Goal: Information Seeking & Learning: Learn about a topic

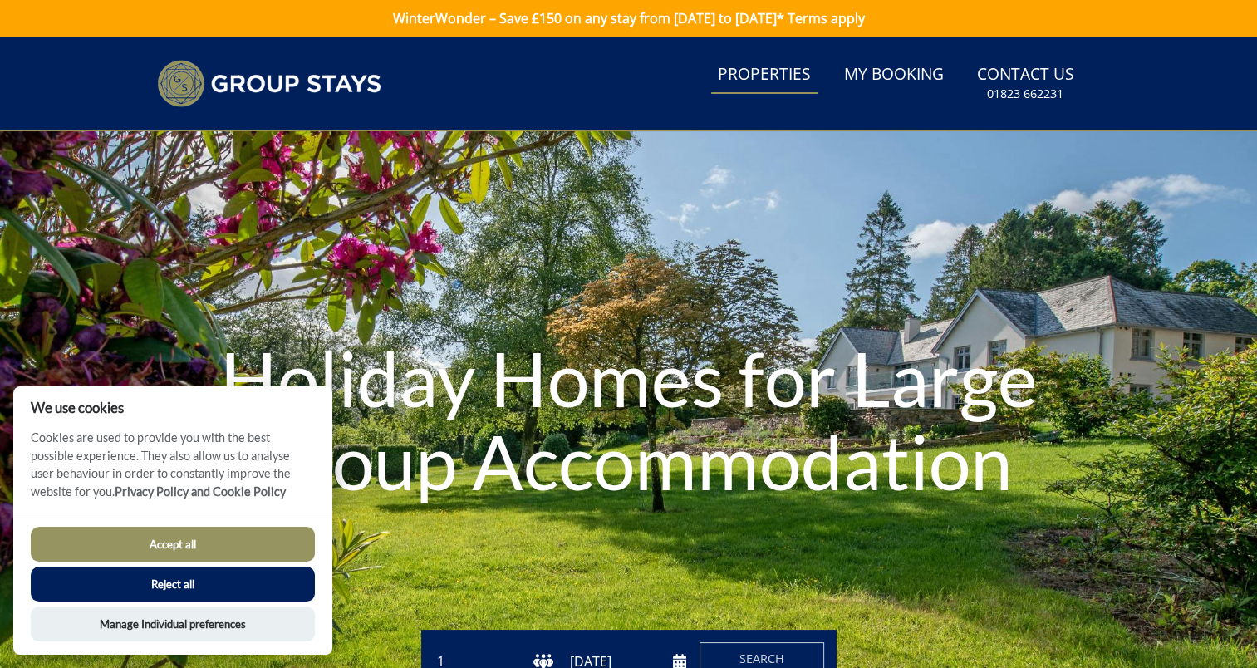
click at [775, 77] on link "Properties" at bounding box center [764, 74] width 106 height 37
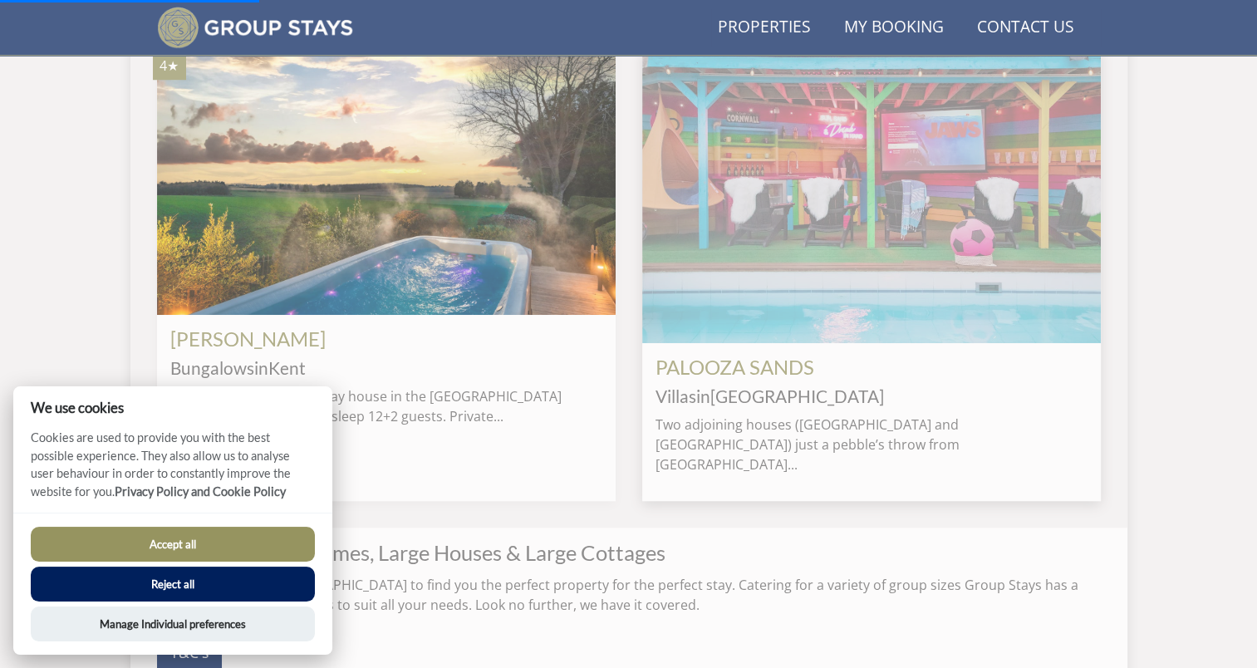
scroll to position [0, 917]
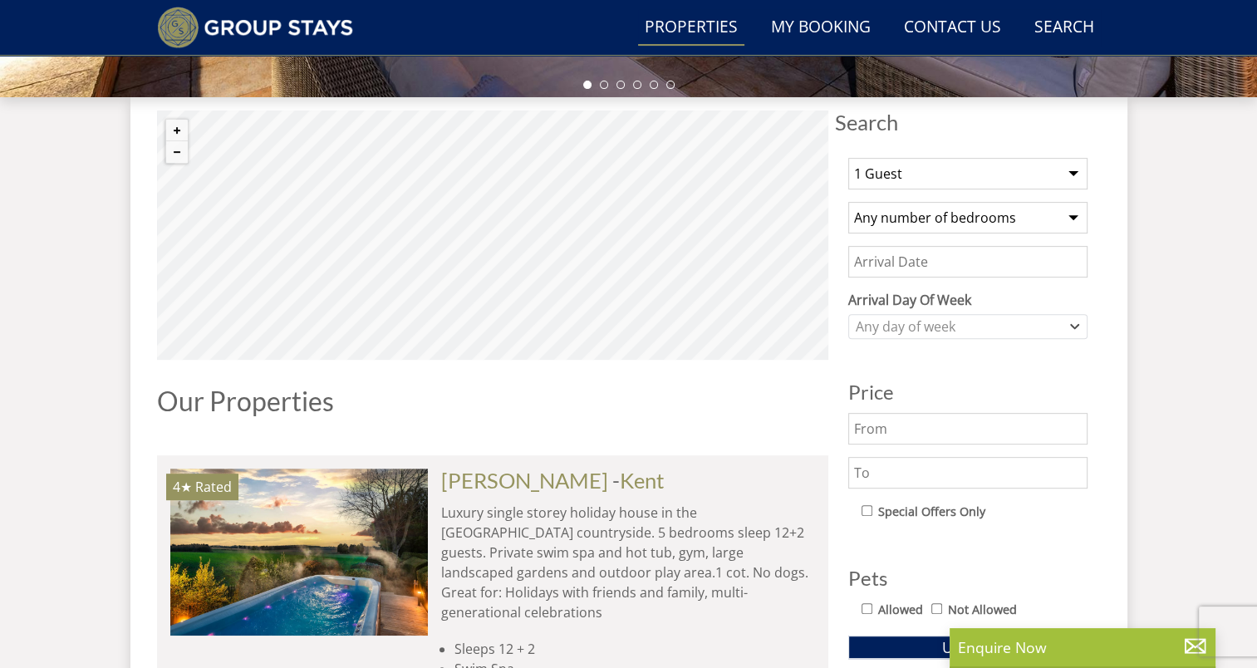
scroll to position [498, 0]
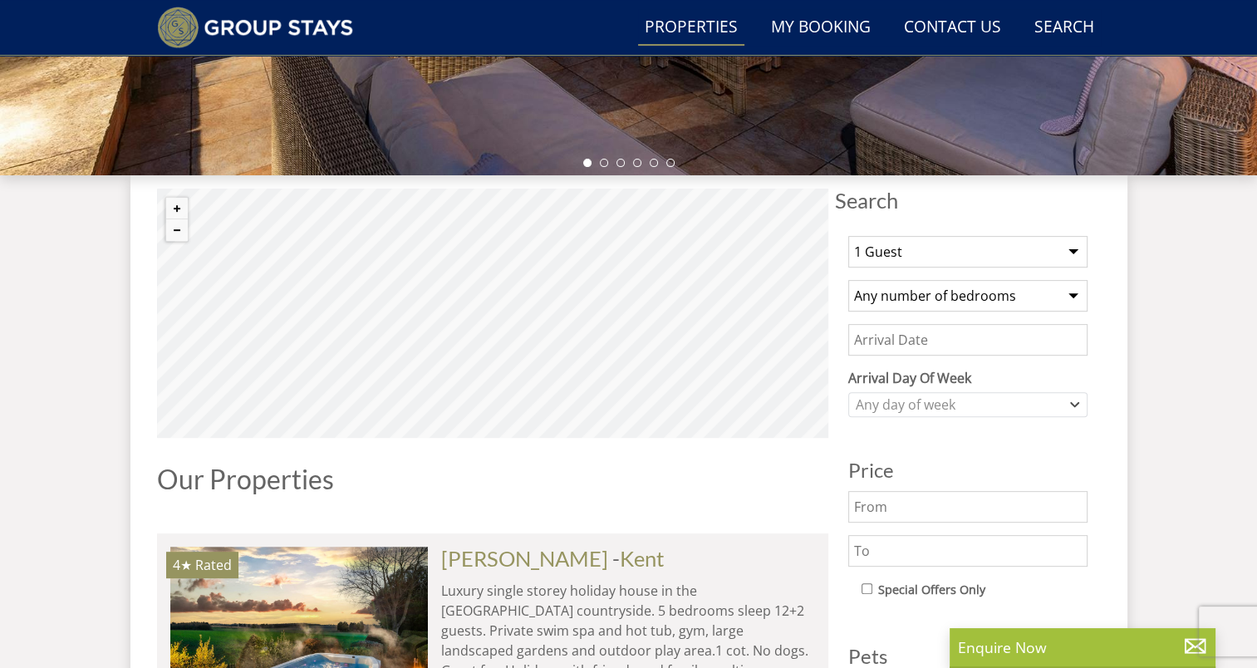
click at [967, 261] on select "1 Guest 2 Guests 3 Guests 4 Guests 5 Guests 6 Guests 7 Guests 8 Guests 9 Guests…" at bounding box center [967, 252] width 239 height 32
select select "32"
click at [848, 236] on select "1 Guest 2 Guests 3 Guests 4 Guests 5 Guests 6 Guests 7 Guests 8 Guests 9 Guests…" at bounding box center [967, 252] width 239 height 32
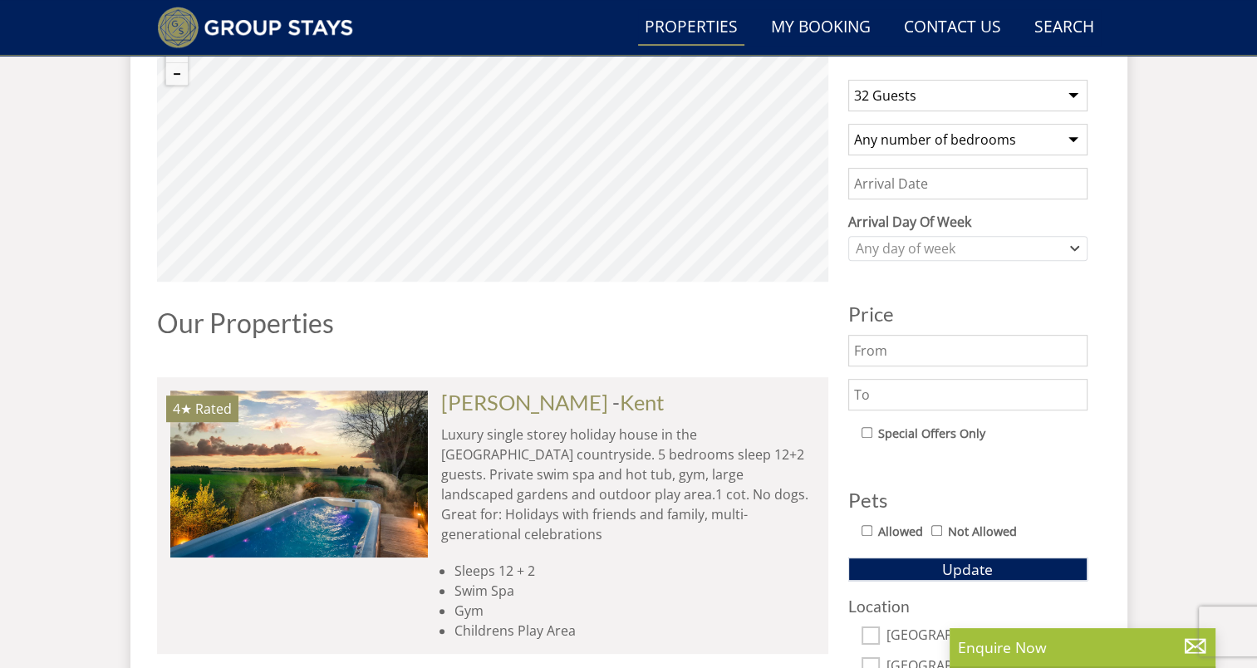
scroll to position [664, 0]
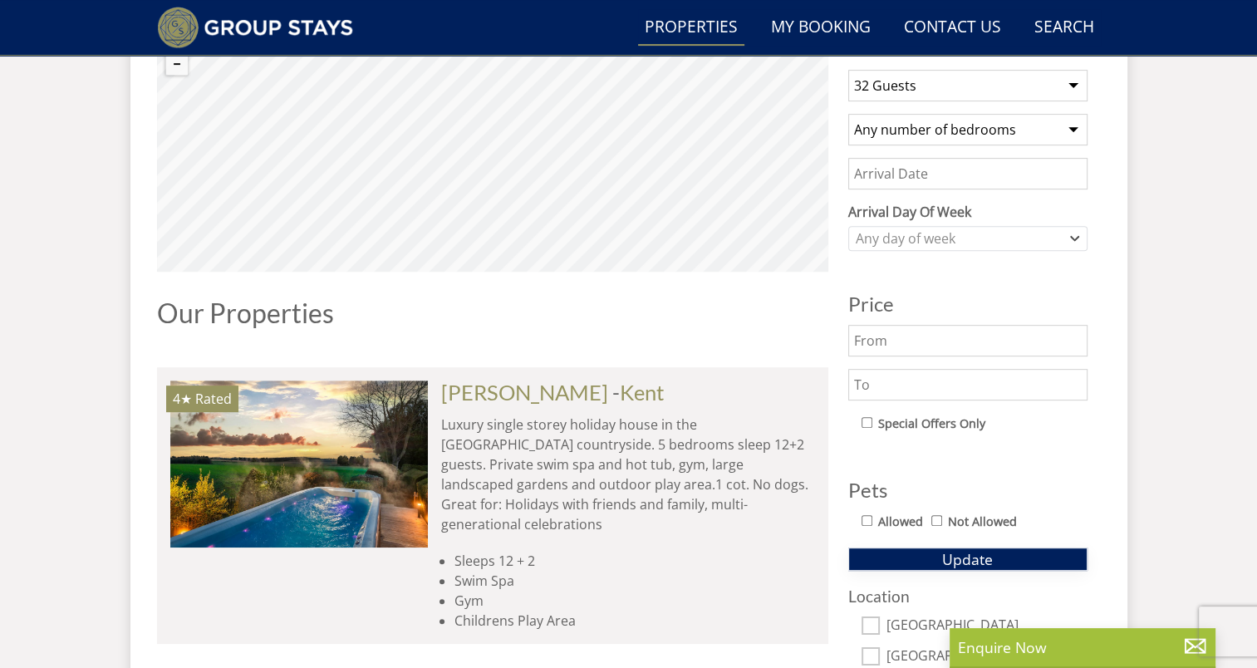
click at [910, 547] on button "Update" at bounding box center [967, 558] width 239 height 23
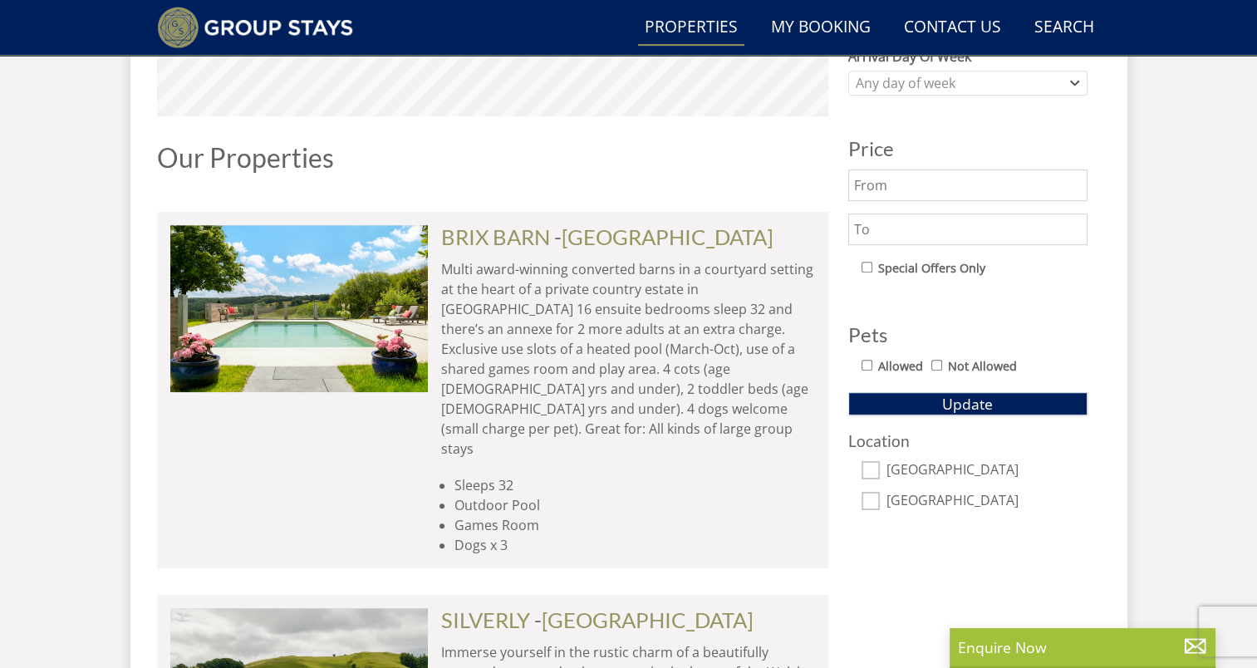
scroll to position [831, 0]
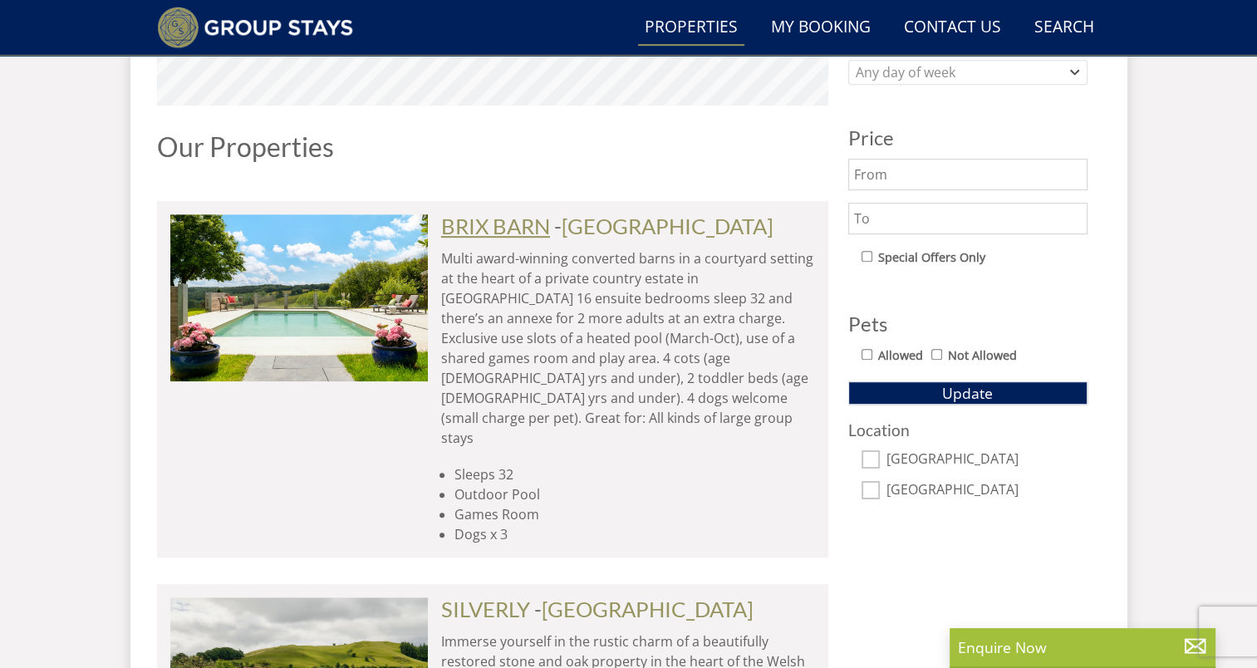
click at [535, 229] on link "BRIX BARN" at bounding box center [495, 225] width 109 height 25
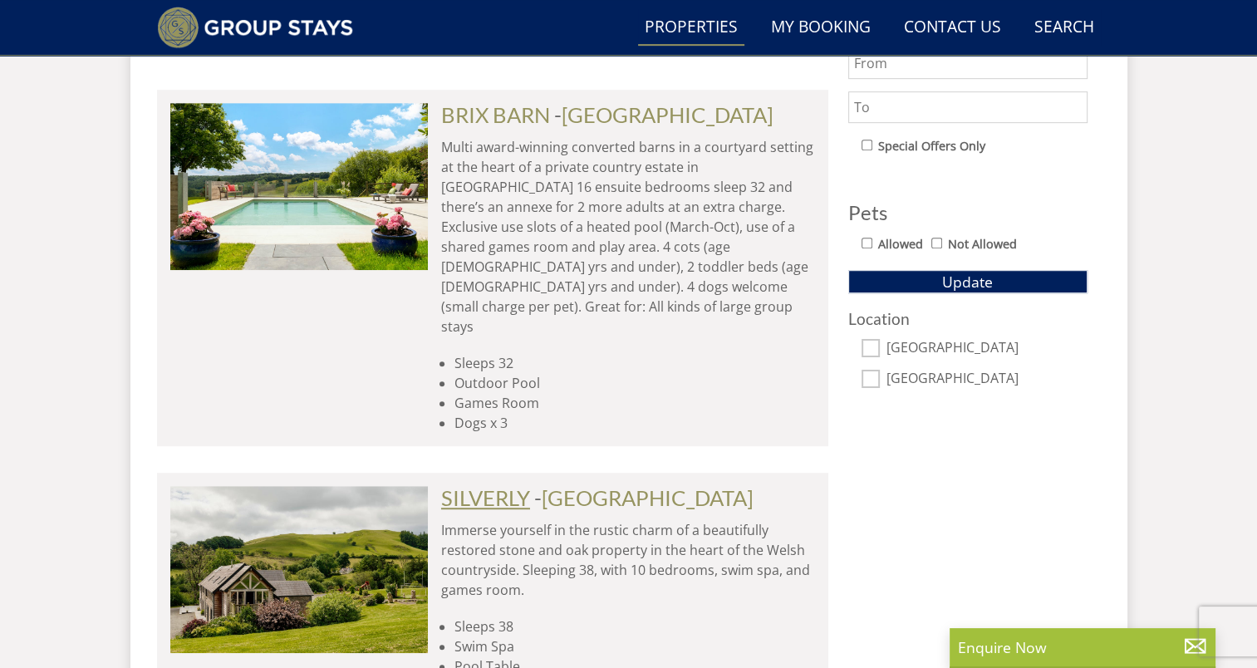
scroll to position [1080, 0]
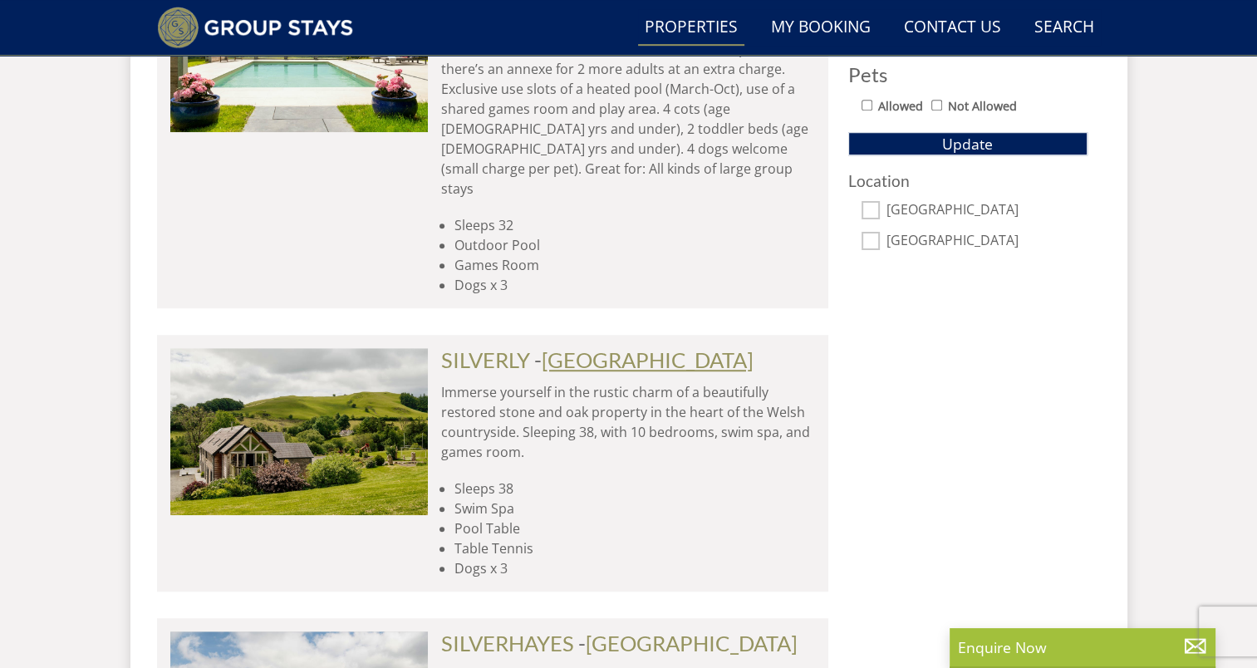
click at [559, 347] on link "Aberystwyth" at bounding box center [648, 359] width 212 height 25
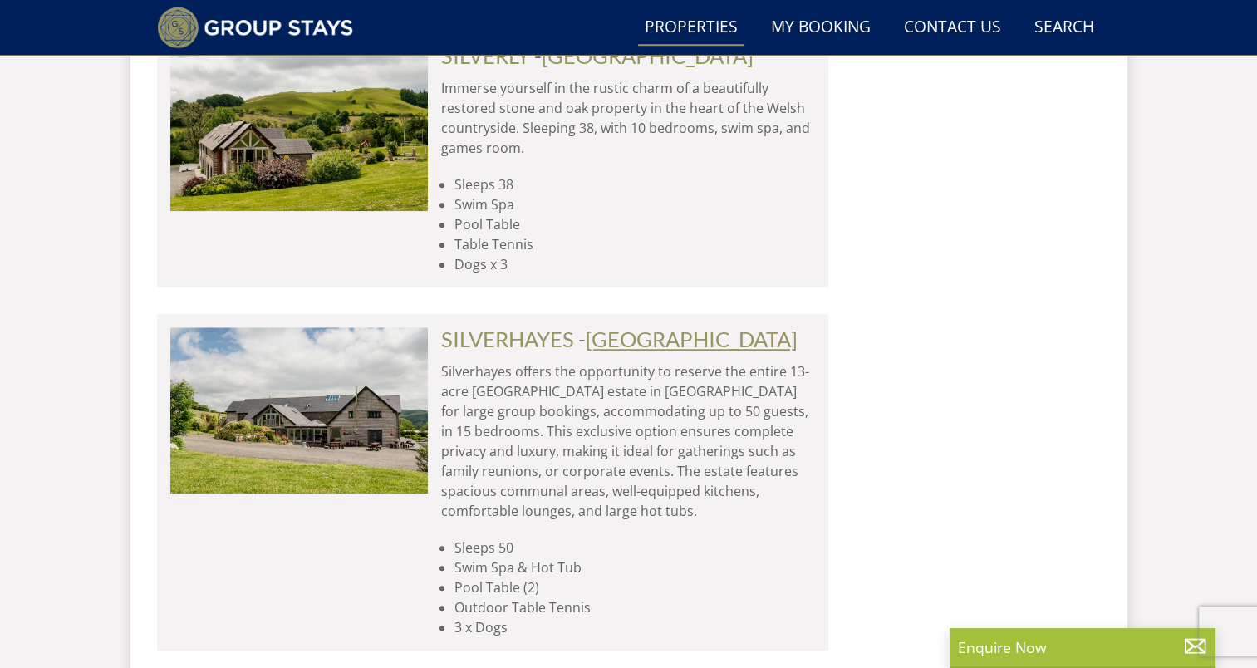
scroll to position [1412, 0]
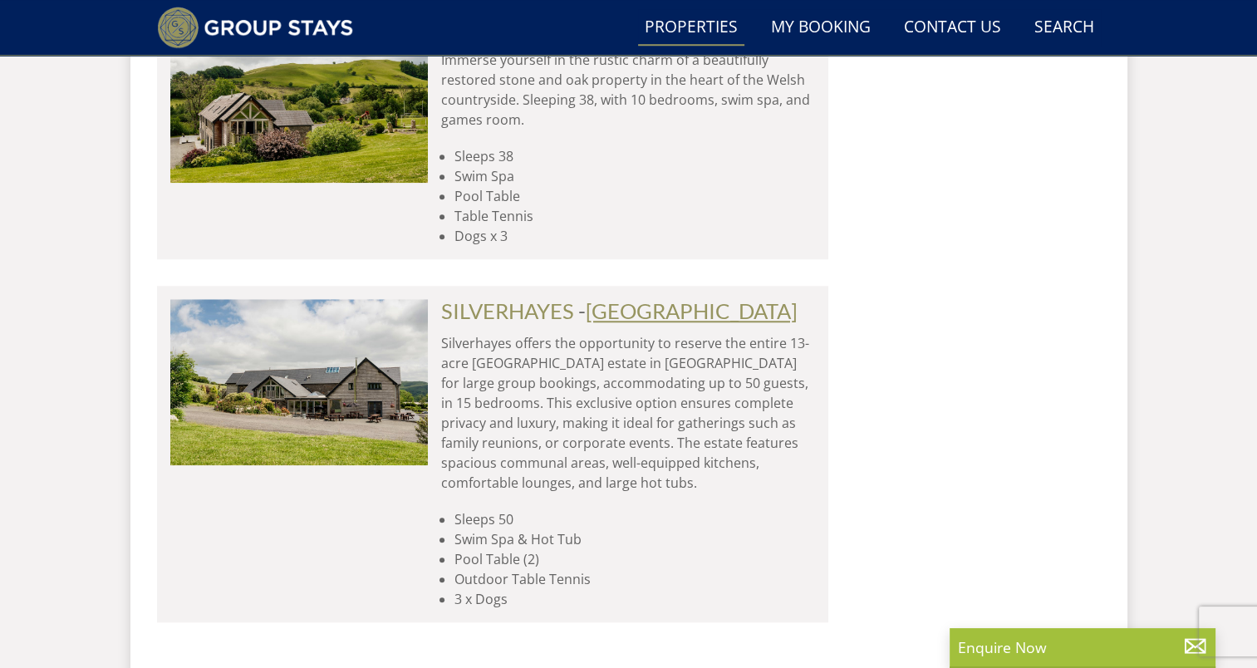
click at [675, 298] on link "Aberystwyth" at bounding box center [692, 310] width 212 height 25
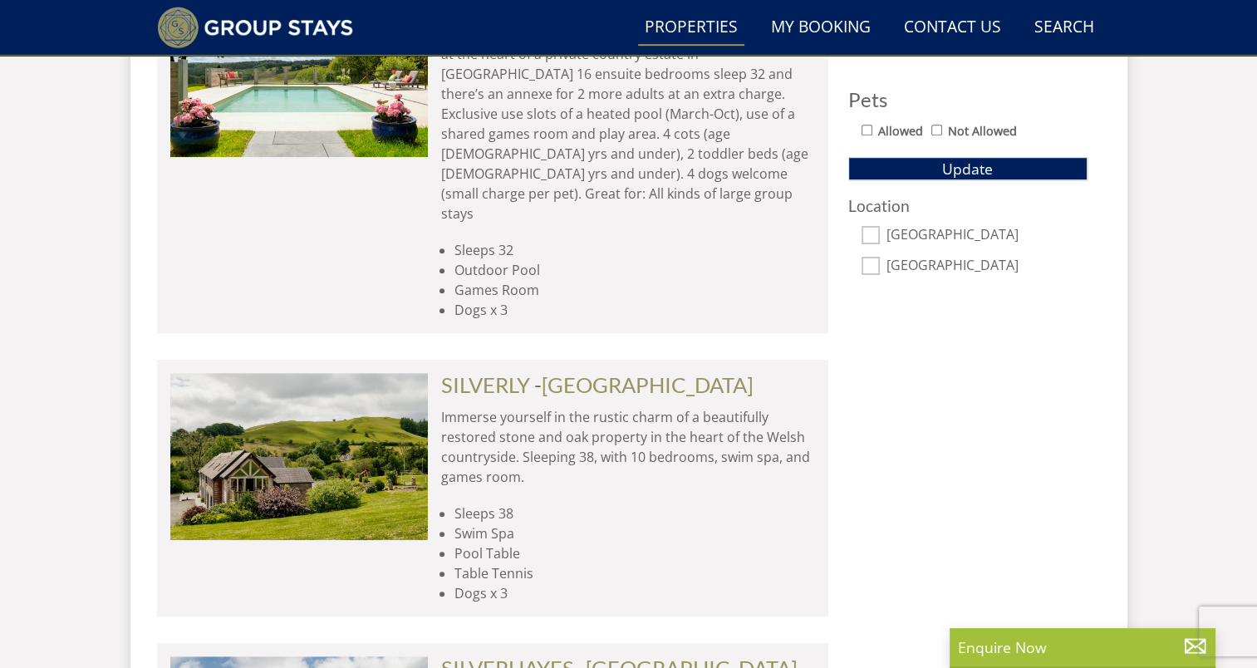
scroll to position [924, 0]
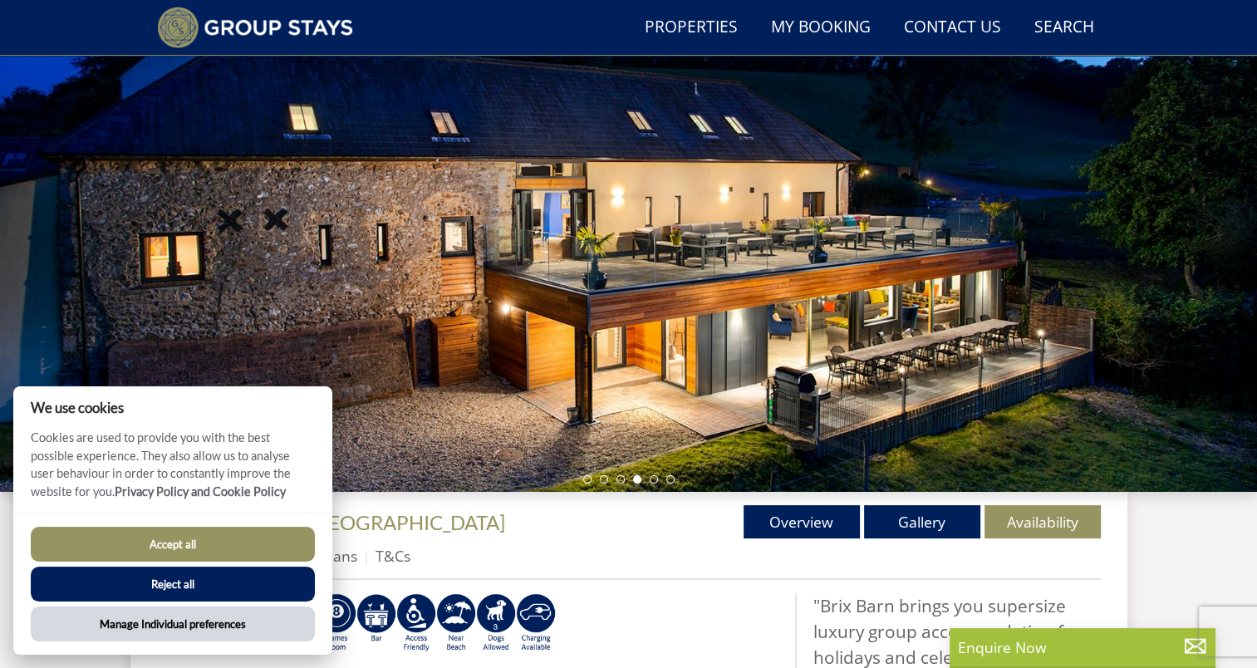
scroll to position [210, 0]
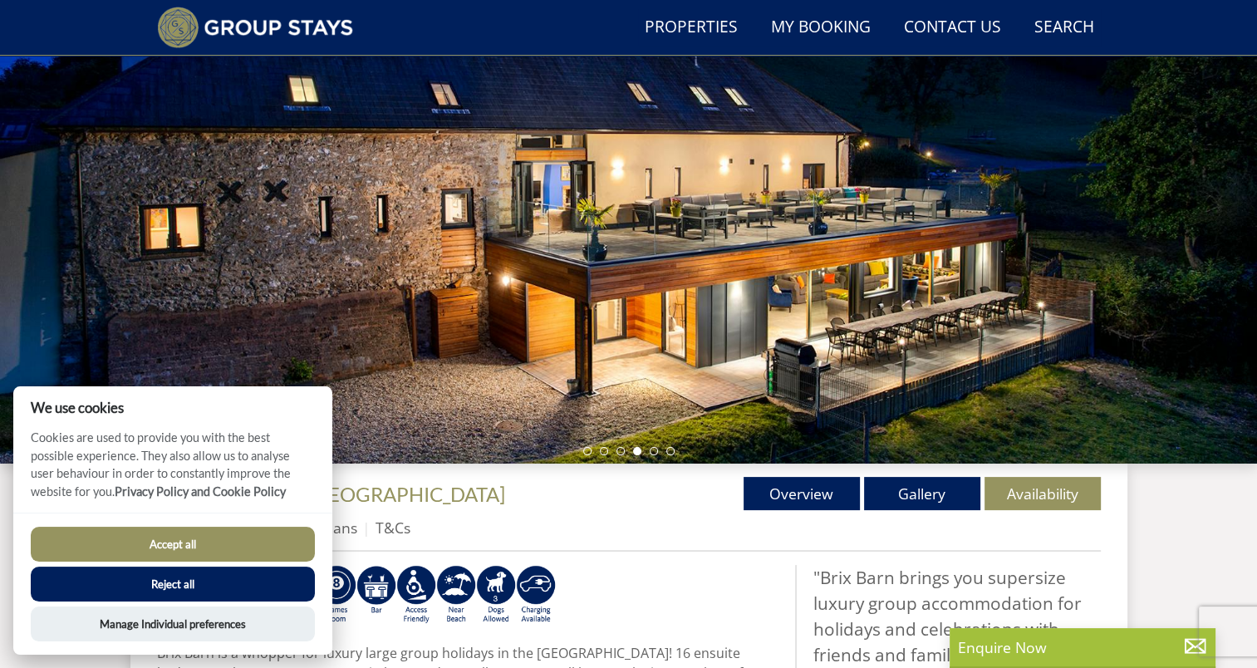
click at [187, 535] on button "Accept all" at bounding box center [173, 544] width 284 height 35
checkbox input "true"
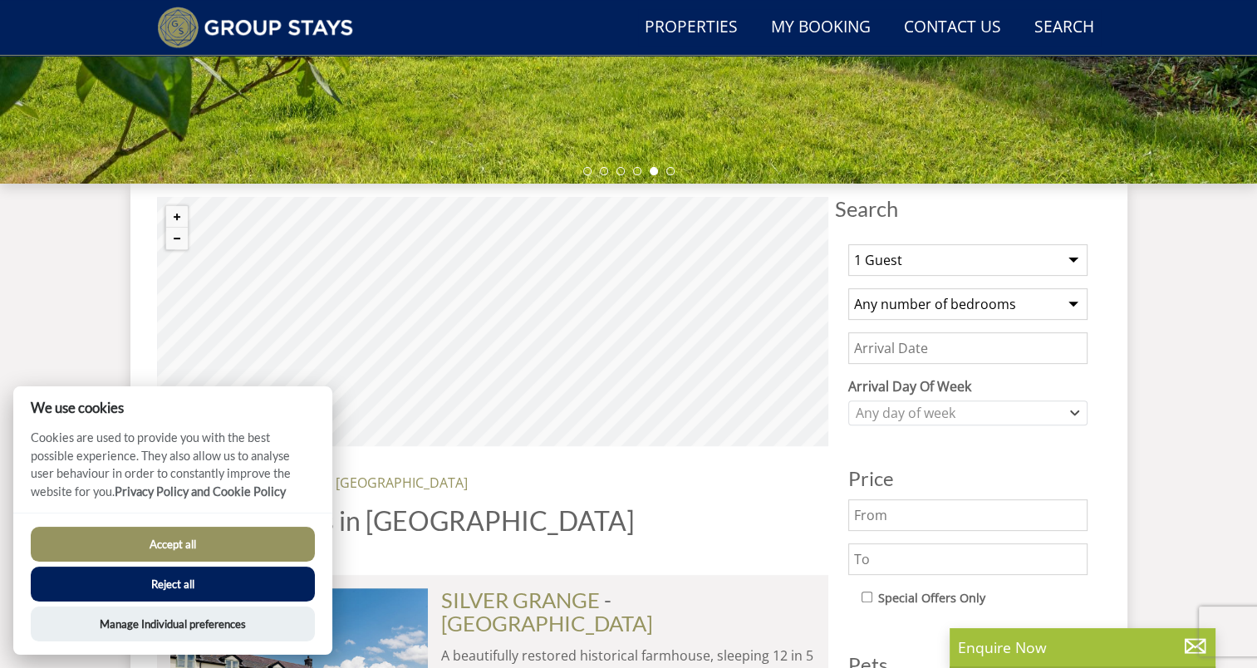
scroll to position [459, 0]
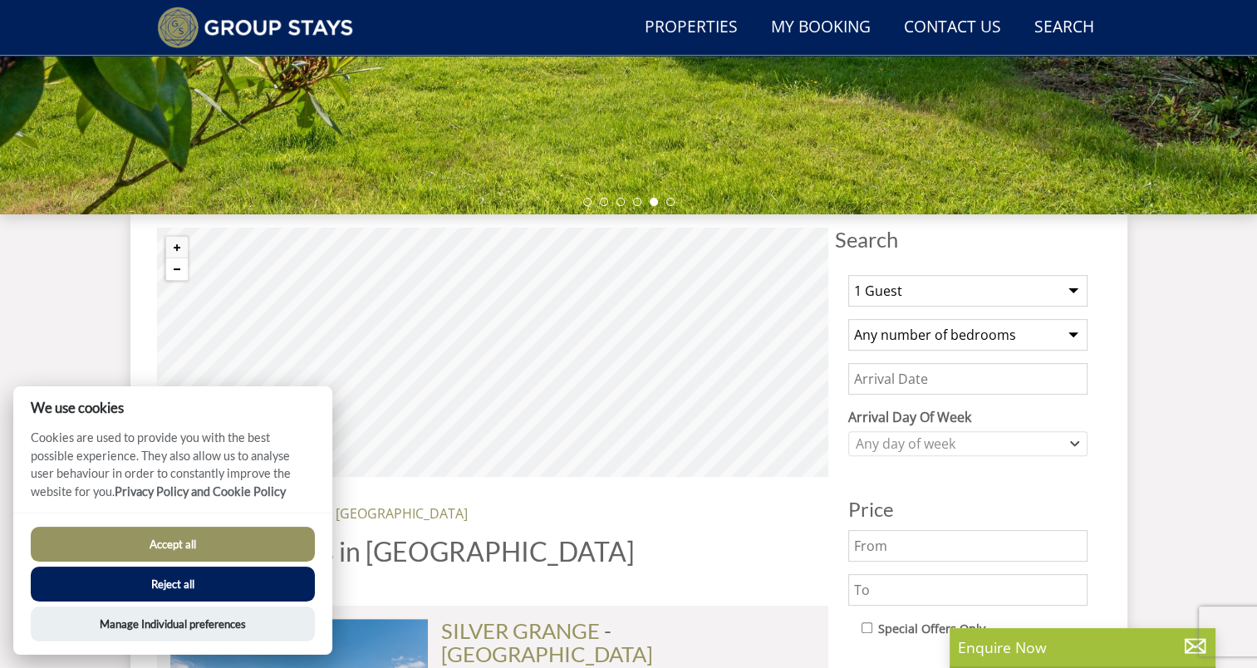
click at [167, 266] on button "Zoom out" at bounding box center [177, 269] width 22 height 22
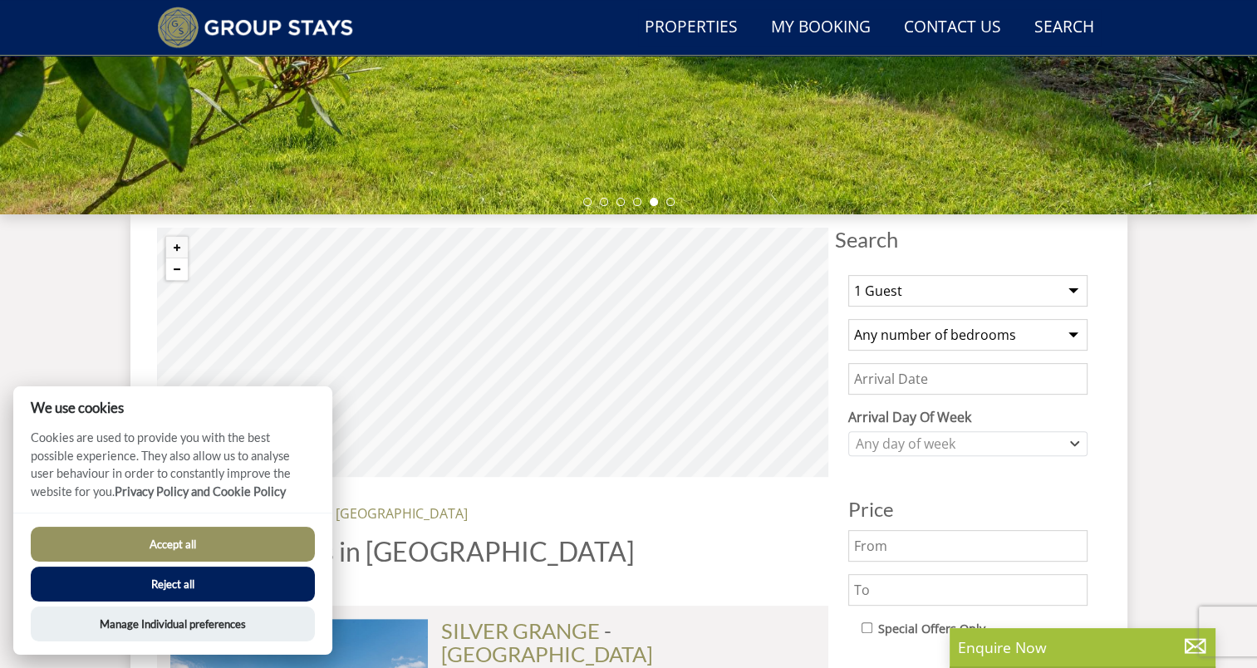
click at [167, 266] on button "Zoom out" at bounding box center [177, 269] width 22 height 22
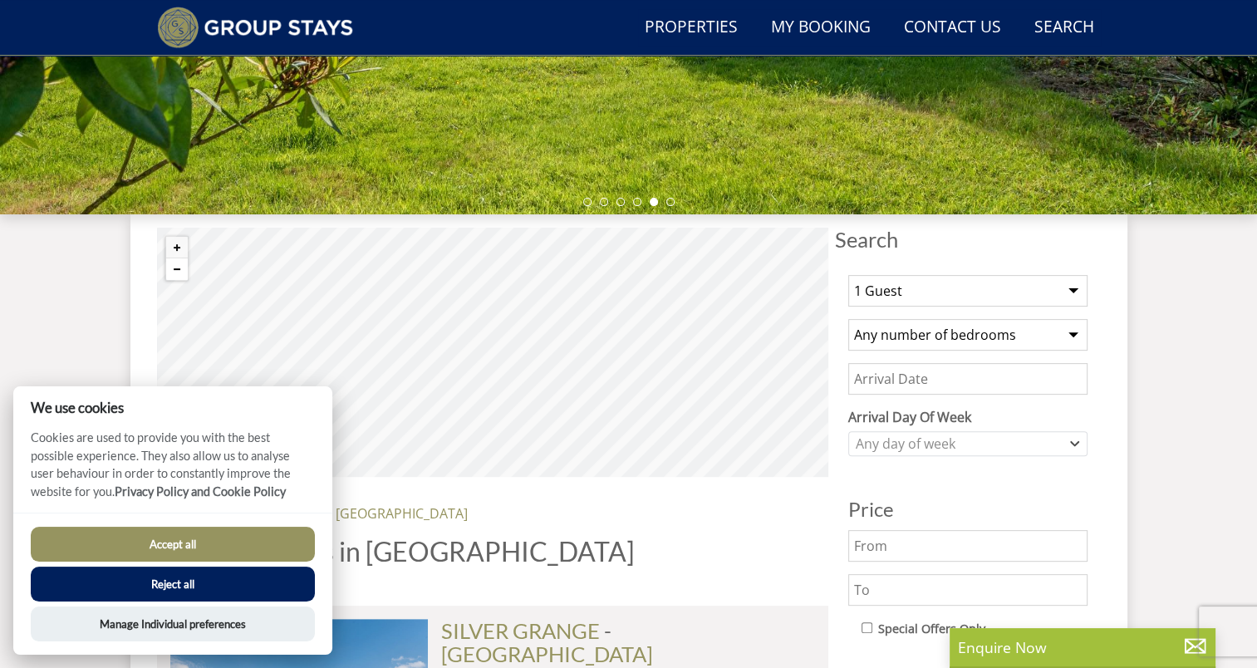
click at [167, 266] on button "Zoom out" at bounding box center [177, 269] width 22 height 22
click at [174, 243] on button "Zoom in" at bounding box center [177, 248] width 22 height 22
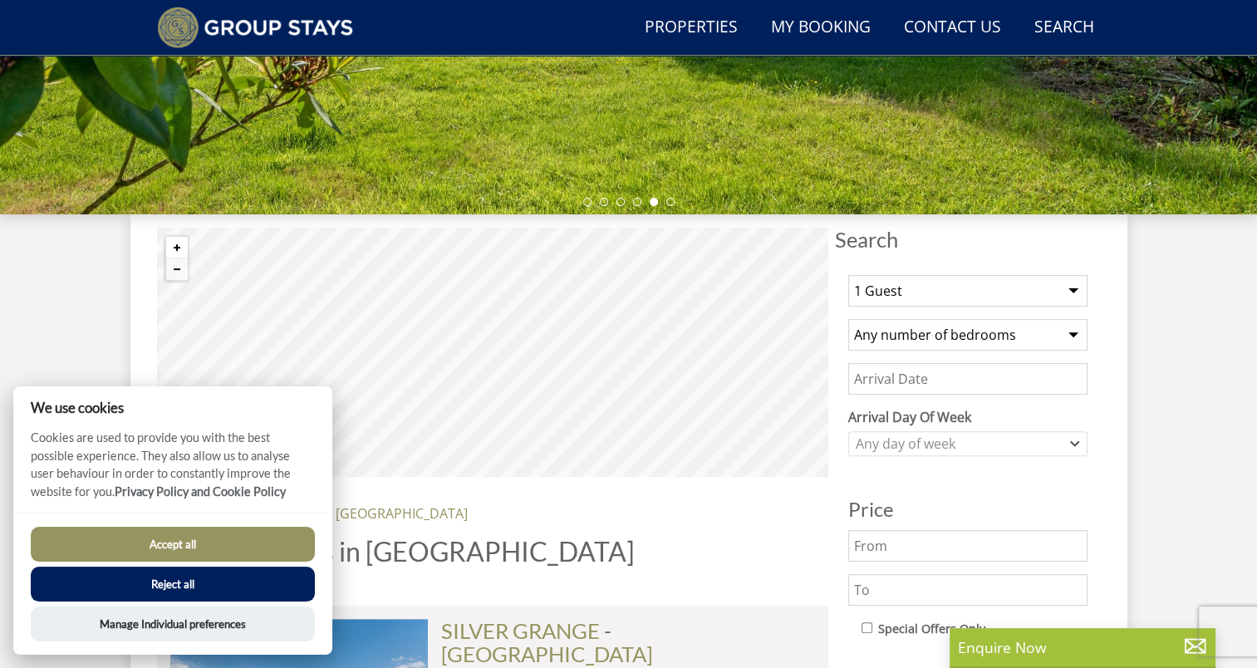
click at [174, 243] on button "Zoom in" at bounding box center [177, 248] width 22 height 22
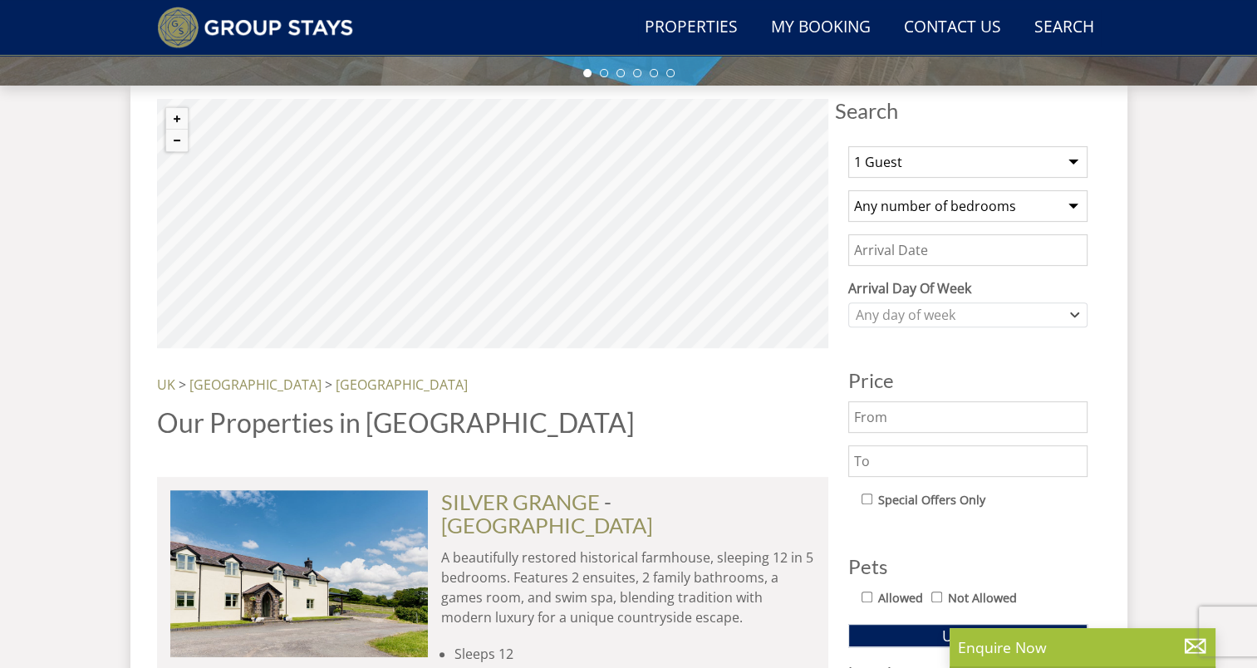
scroll to position [542, 0]
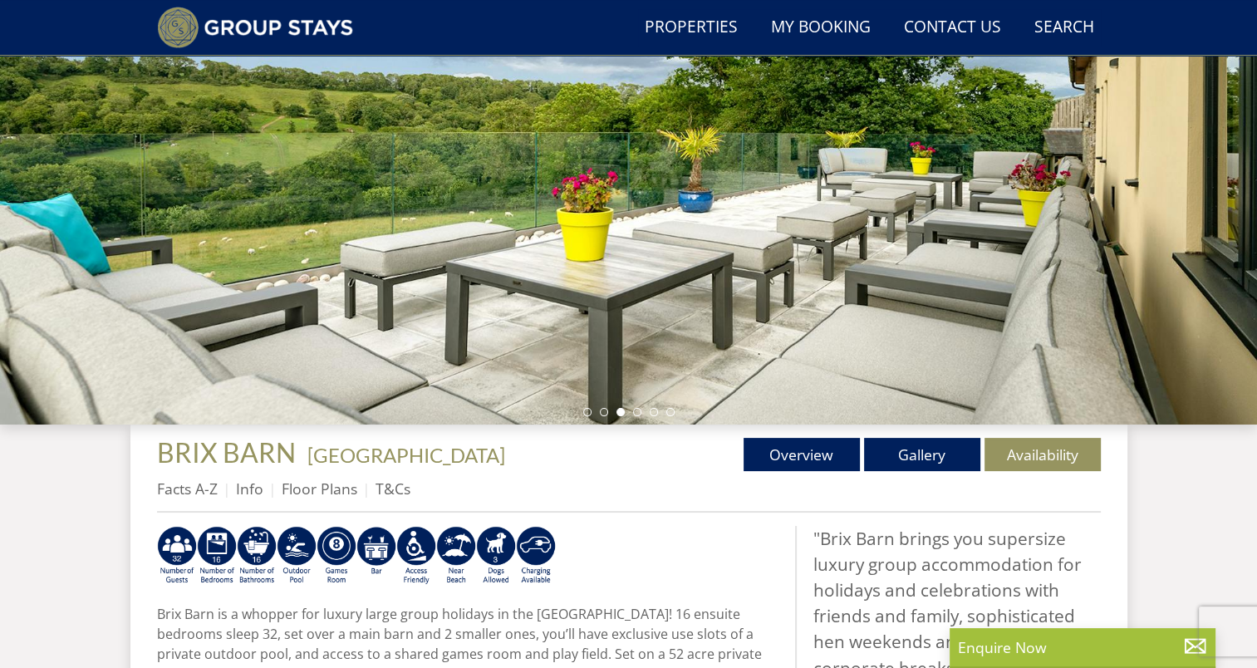
scroll to position [83, 0]
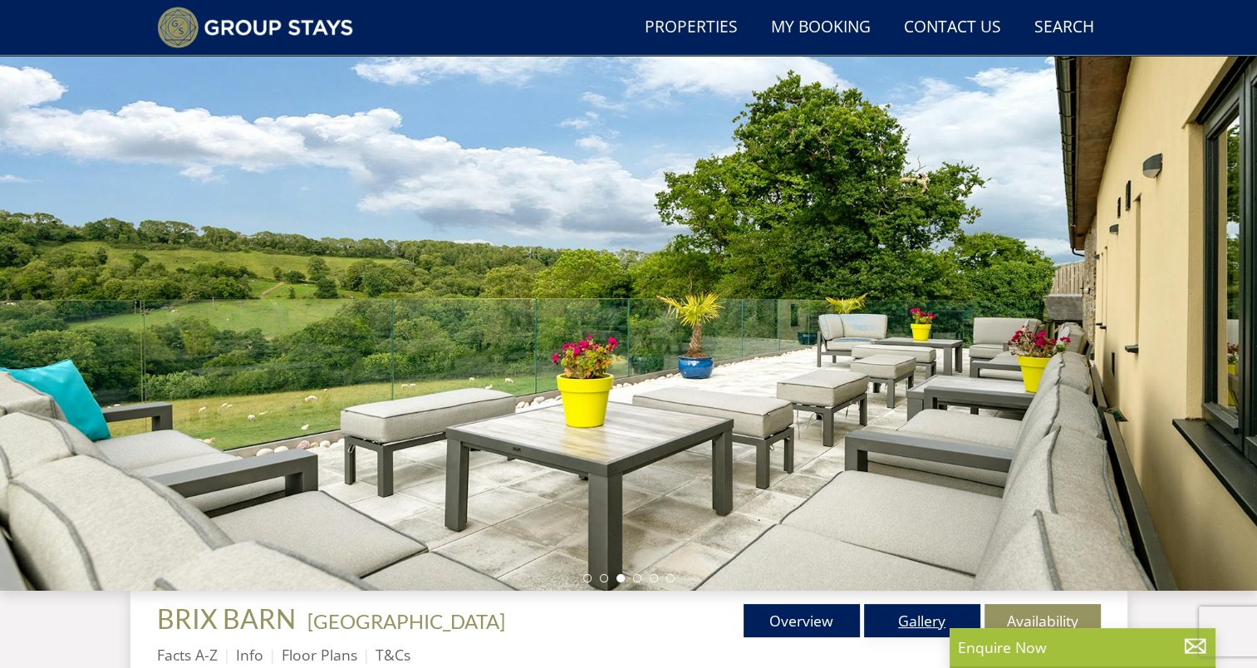
click at [887, 626] on link "Gallery" at bounding box center [922, 620] width 116 height 33
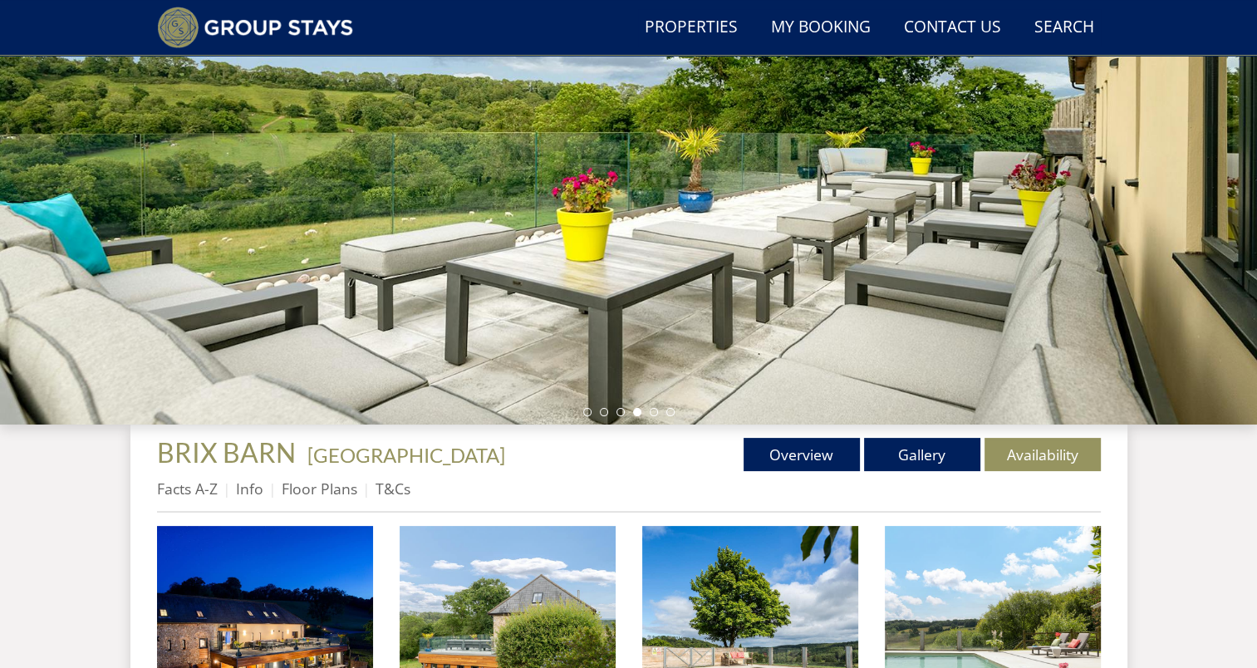
scroll to position [478, 0]
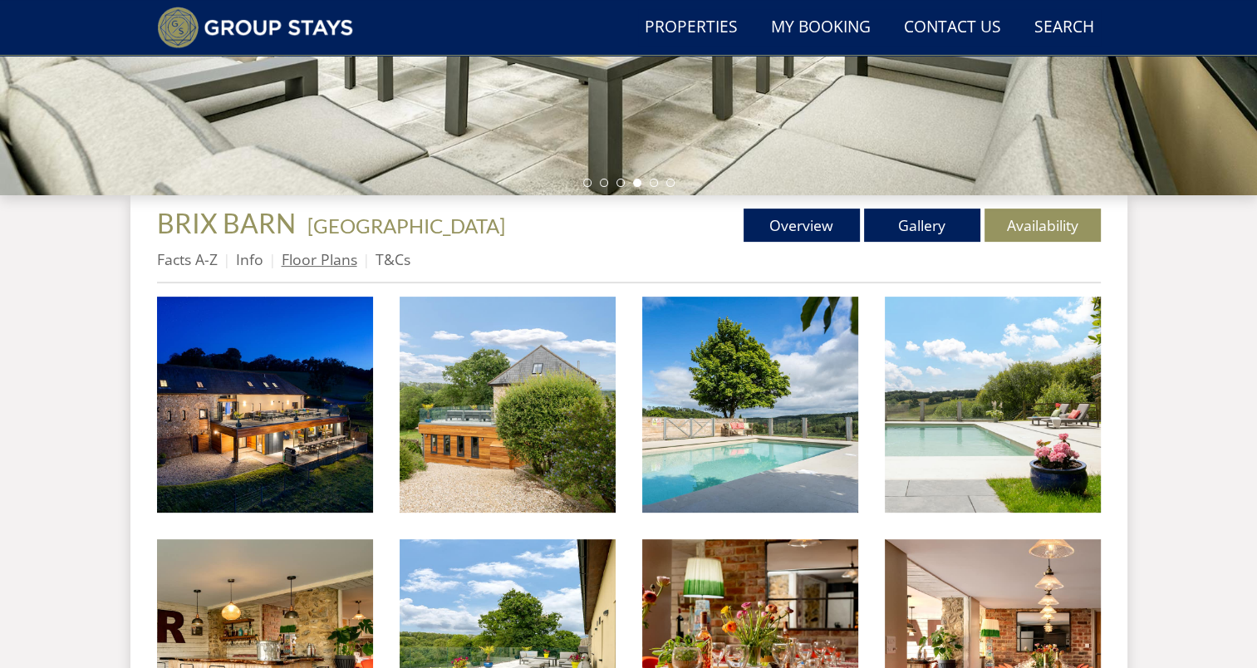
click at [306, 262] on link "Floor Plans" at bounding box center [320, 259] width 76 height 20
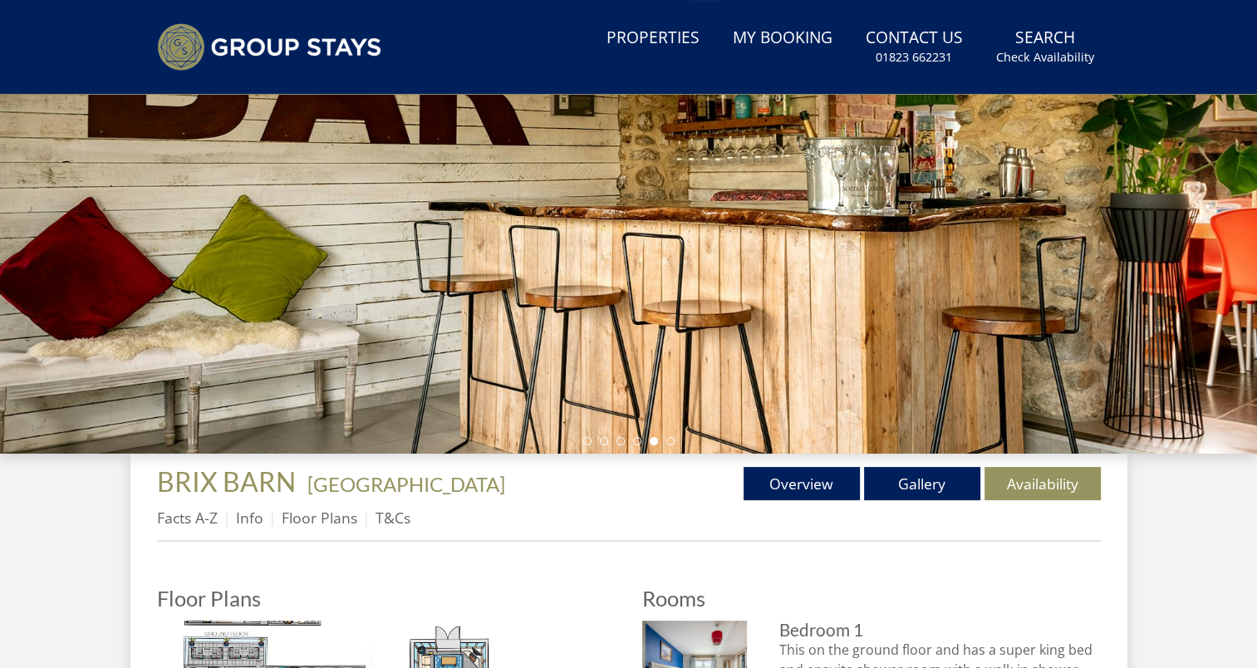
scroll to position [402, 0]
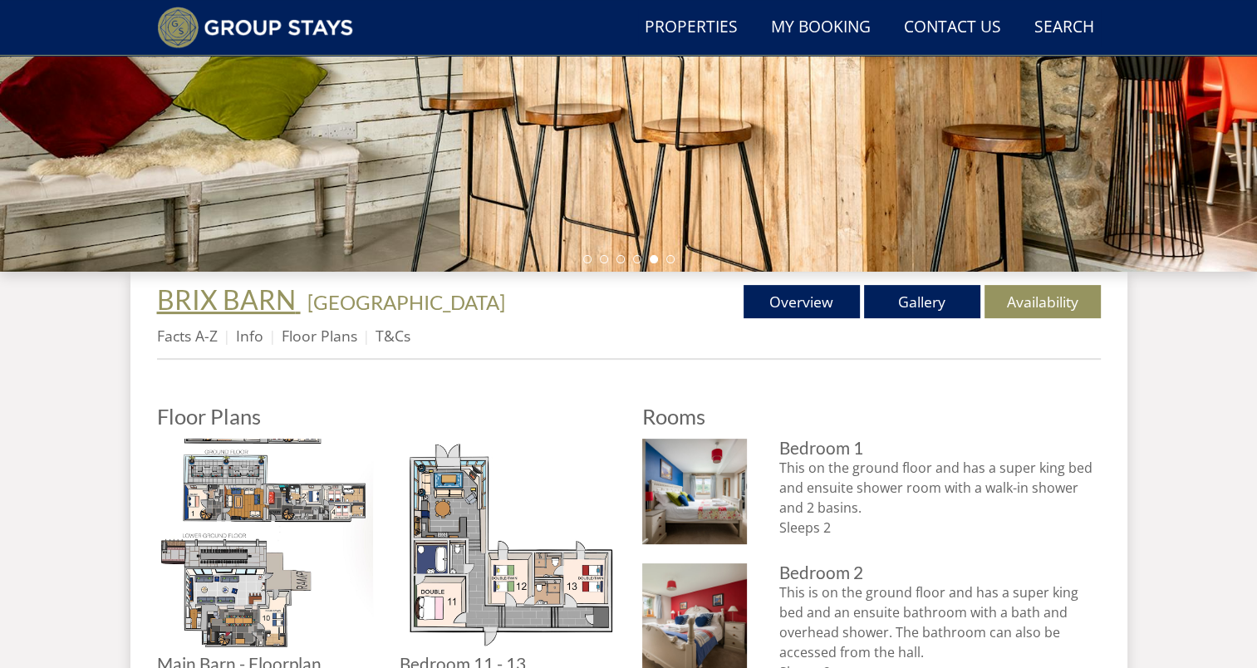
click at [216, 301] on span "BRIX BARN" at bounding box center [226, 299] width 139 height 32
